Goal: Navigation & Orientation: Understand site structure

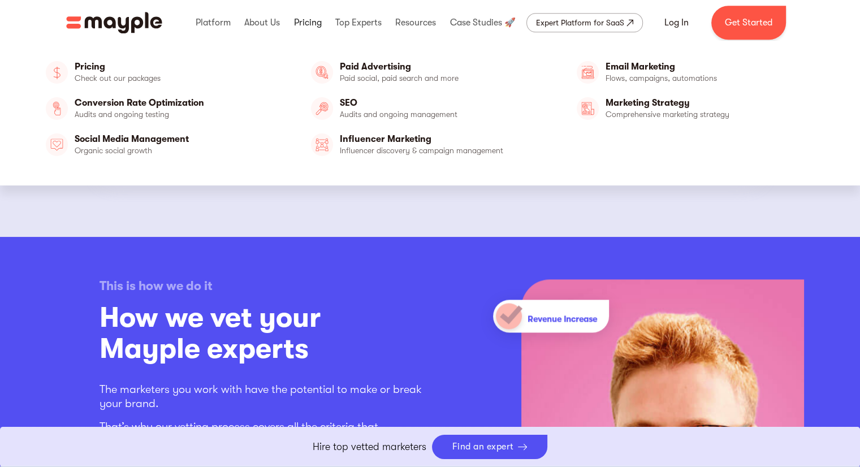
click at [302, 25] on link at bounding box center [307, 23] width 33 height 36
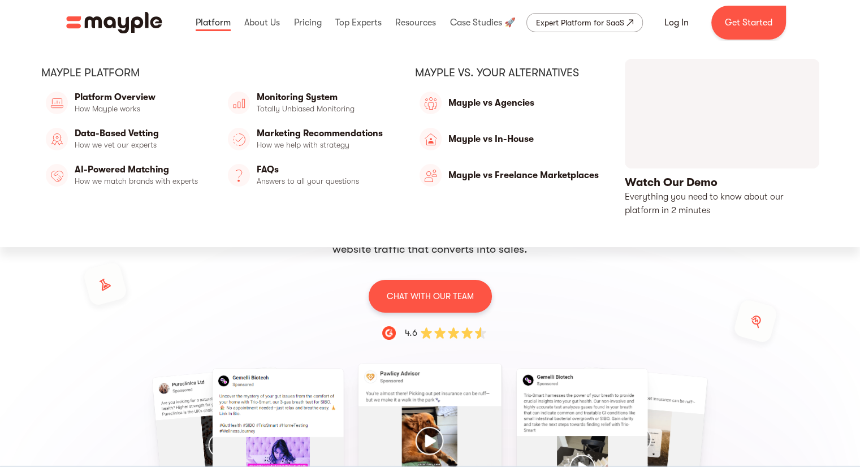
click at [219, 18] on link at bounding box center [213, 23] width 41 height 36
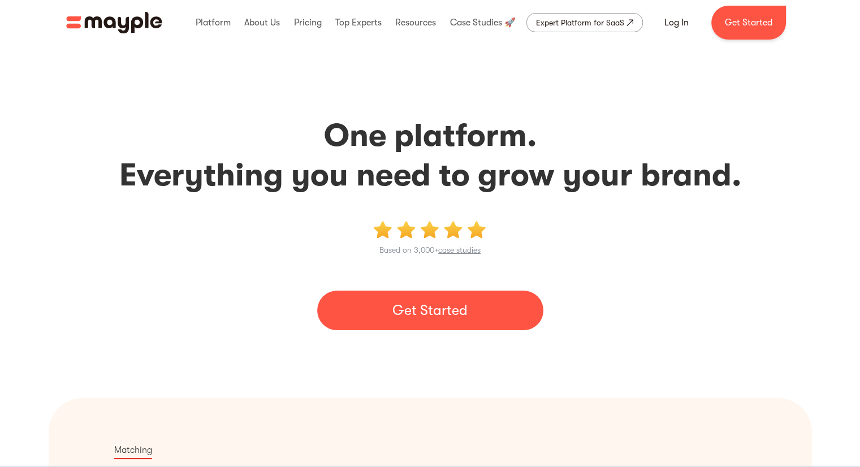
click at [141, 23] on img "home" at bounding box center [114, 22] width 96 height 21
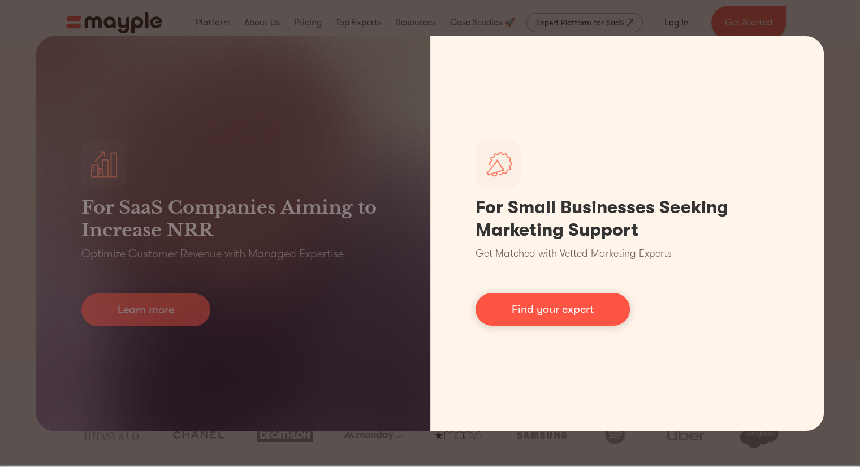
click at [823, 76] on div "For SaaS Companies Aiming to Increase NRR Optimize Customer Revenue with Manage…" at bounding box center [430, 233] width 860 height 467
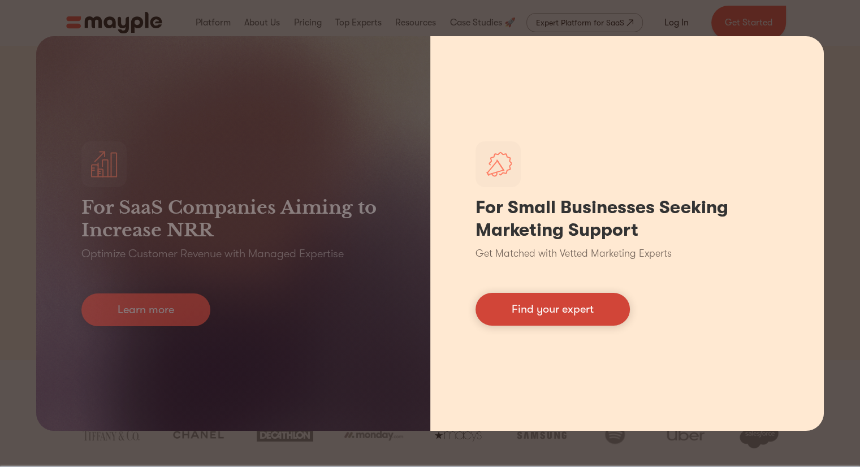
click at [574, 304] on link "Find your expert" at bounding box center [552, 309] width 154 height 33
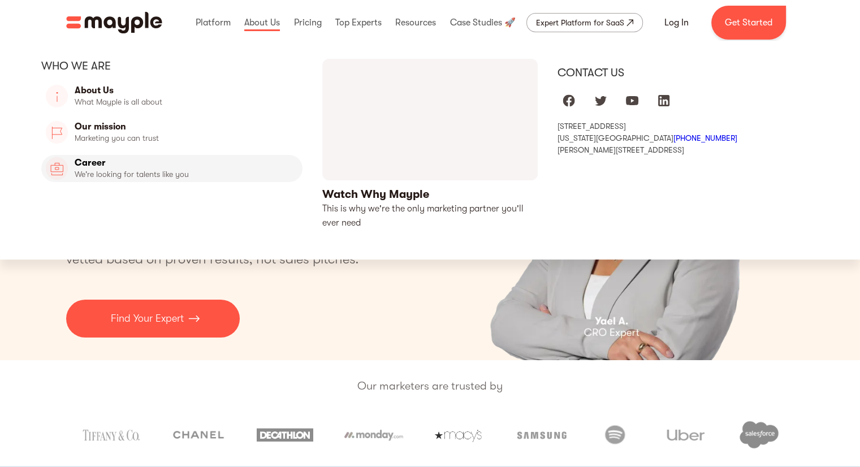
click at [149, 163] on link "Career" at bounding box center [172, 168] width 262 height 27
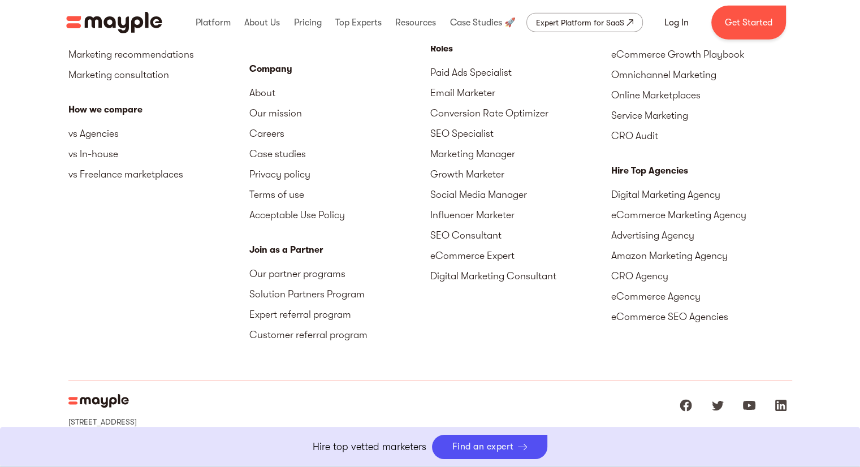
scroll to position [2907, 0]
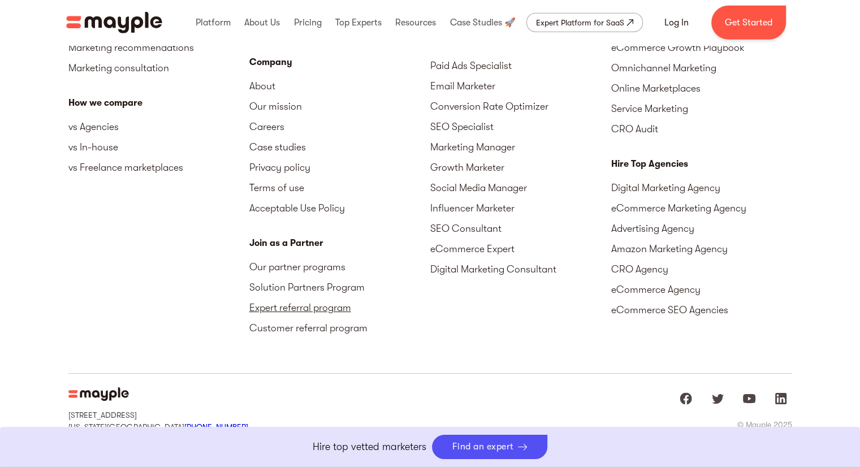
click at [342, 307] on link "Expert referral program" at bounding box center [339, 307] width 181 height 20
click at [317, 266] on link "Our partner programs" at bounding box center [339, 267] width 181 height 20
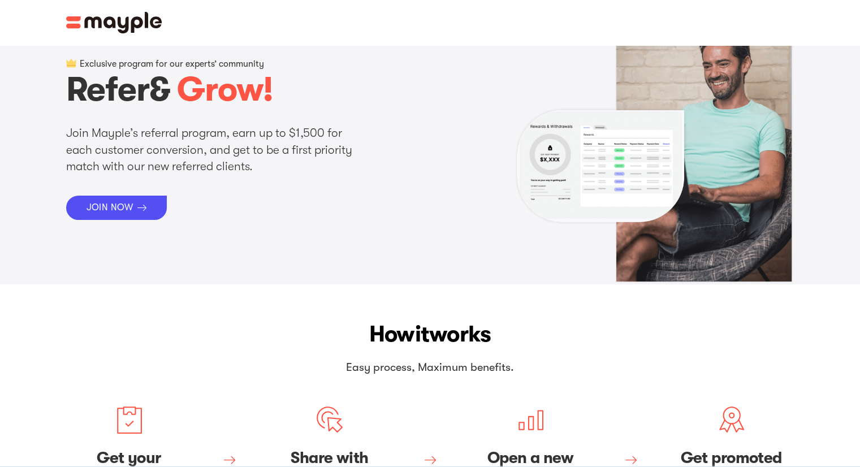
scroll to position [6, 0]
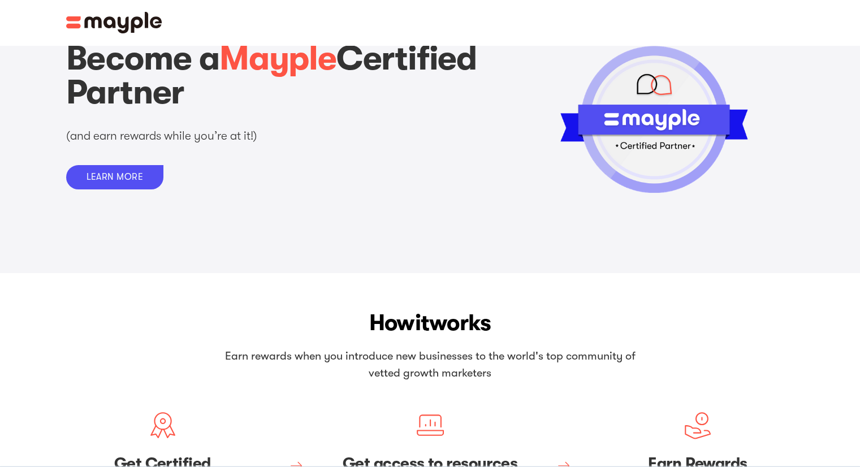
scroll to position [32, 0]
